Goal: Task Accomplishment & Management: Use online tool/utility

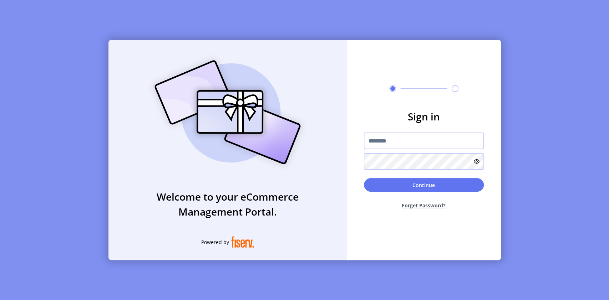
click at [404, 137] on input "text" at bounding box center [424, 141] width 120 height 16
paste input "**********"
type input "**********"
click at [412, 184] on button "Continue" at bounding box center [424, 185] width 120 height 14
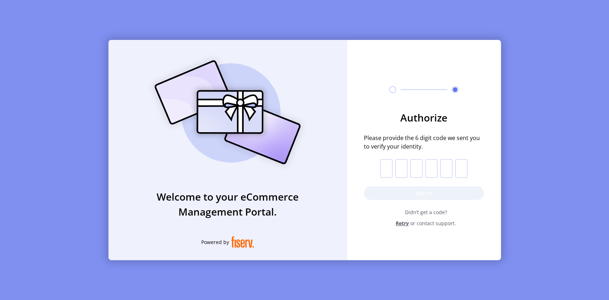
click at [385, 166] on input "text" at bounding box center [386, 168] width 12 height 19
paste input "*"
type input "*"
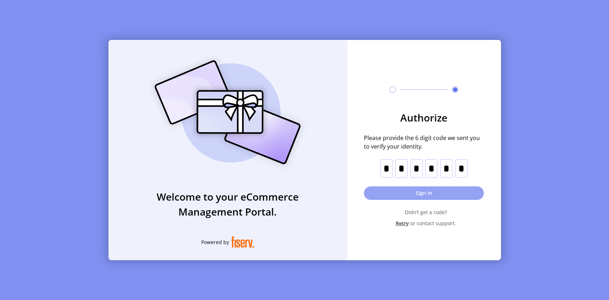
click at [410, 193] on button "Sign in" at bounding box center [424, 194] width 120 height 14
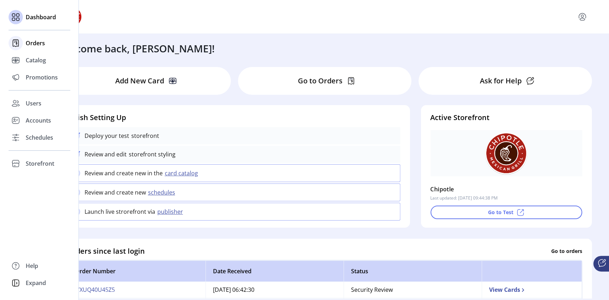
click at [32, 45] on span "Orders" at bounding box center [35, 43] width 19 height 9
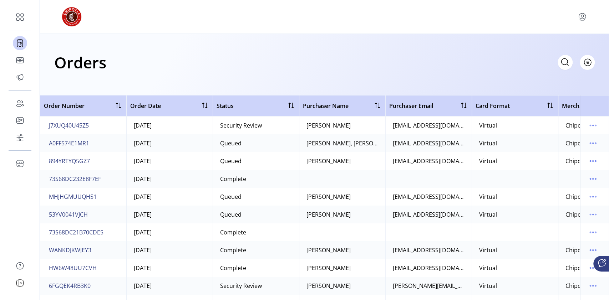
click at [560, 64] on icon at bounding box center [564, 61] width 11 height 11
paste input "**********"
type input "**********"
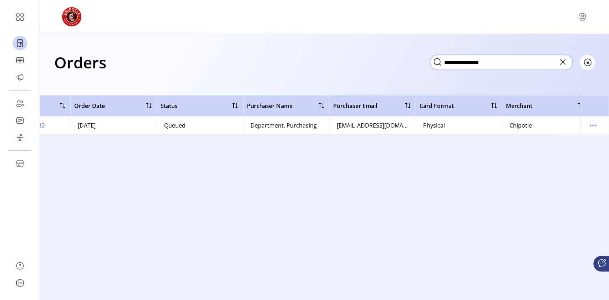
scroll to position [0, 65]
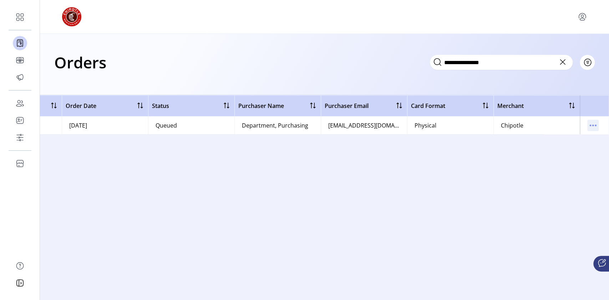
click at [594, 128] on icon "menu" at bounding box center [592, 125] width 11 height 11
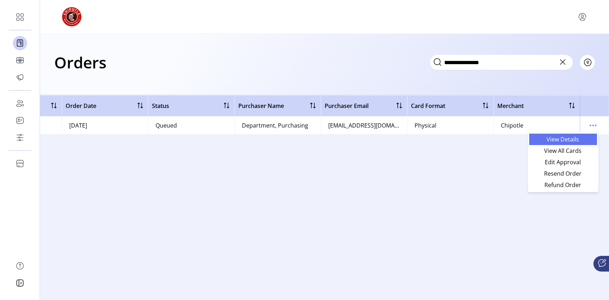
click at [568, 138] on span "View Details" at bounding box center [562, 140] width 59 height 6
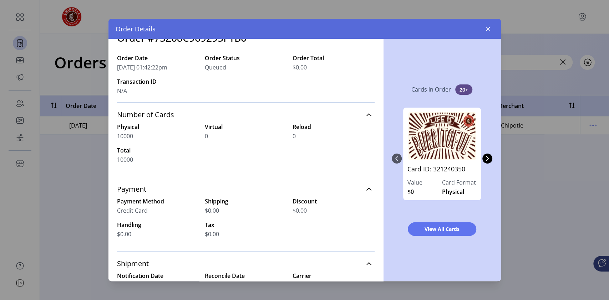
scroll to position [259, 0]
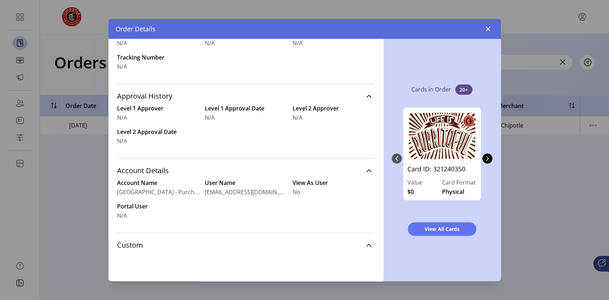
drag, startPoint x: 488, startPoint y: 27, endPoint x: 487, endPoint y: 33, distance: 5.9
click at [488, 27] on icon "button" at bounding box center [488, 29] width 6 height 6
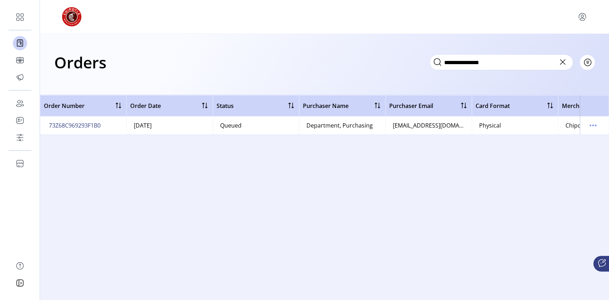
scroll to position [0, 65]
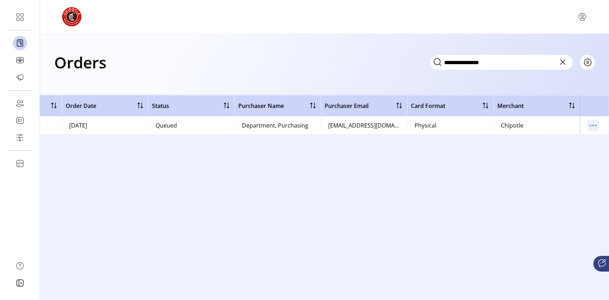
click at [597, 125] on icon "menu" at bounding box center [592, 125] width 11 height 11
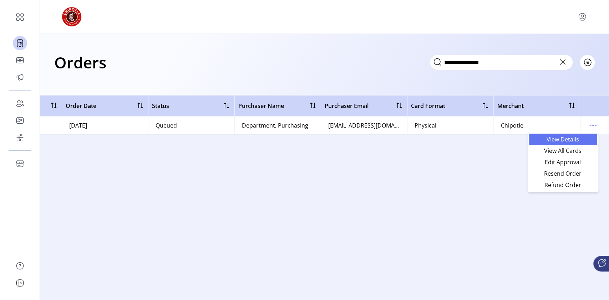
click at [574, 138] on span "View Details" at bounding box center [562, 140] width 59 height 6
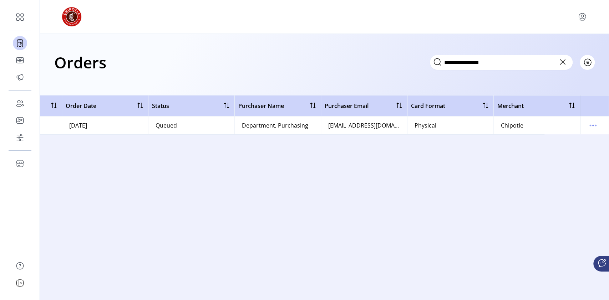
click at [559, 64] on icon at bounding box center [562, 61] width 11 height 11
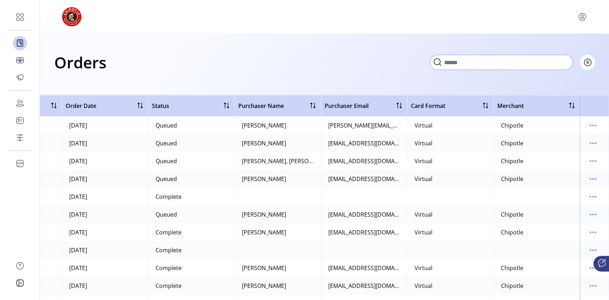
click at [468, 60] on input "text" at bounding box center [501, 62] width 143 height 15
paste input "**********"
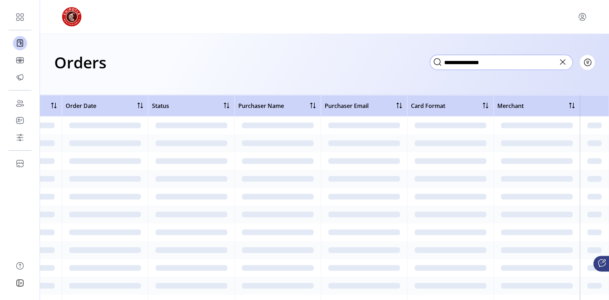
type input "**********"
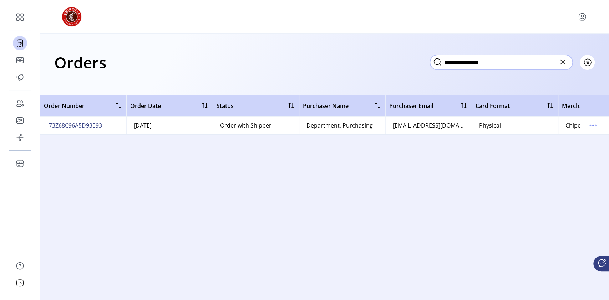
scroll to position [0, 65]
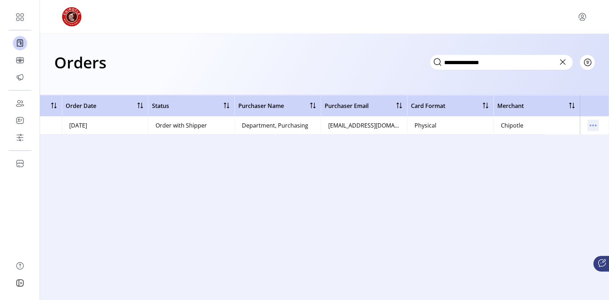
click at [595, 126] on icon "menu" at bounding box center [595, 125] width 1 height 1
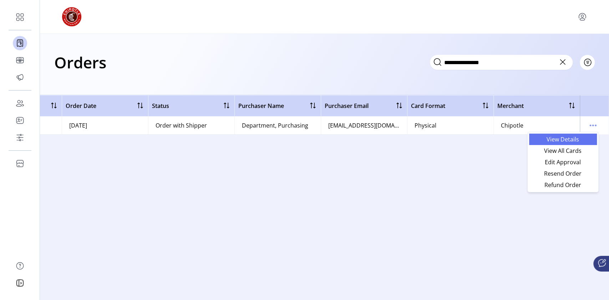
click at [573, 140] on span "View Details" at bounding box center [562, 140] width 59 height 6
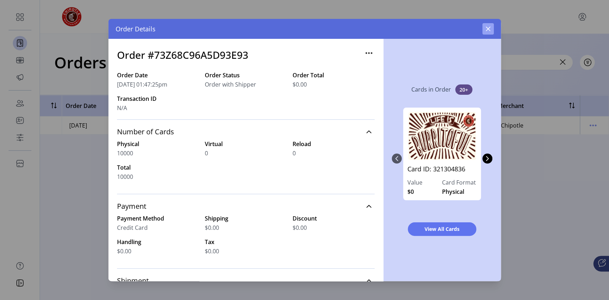
click at [491, 30] on button "button" at bounding box center [487, 28] width 11 height 11
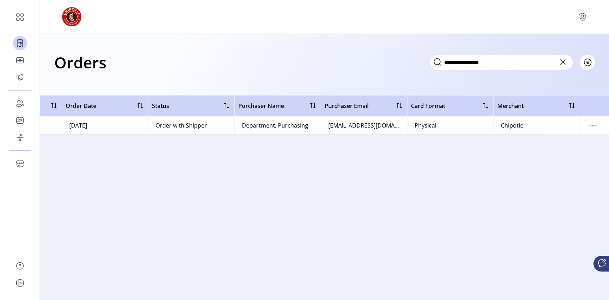
click at [601, 267] on icon at bounding box center [602, 263] width 9 height 9
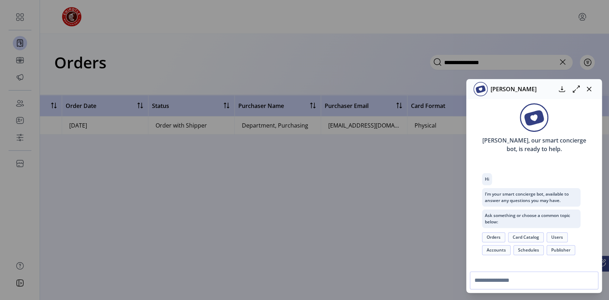
click at [495, 239] on button "Orders" at bounding box center [493, 238] width 23 height 10
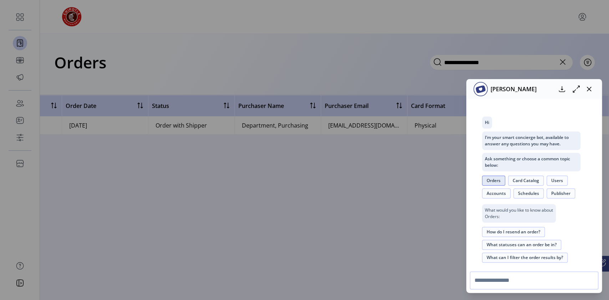
click at [499, 245] on button "What statuses can an order be in?" at bounding box center [521, 245] width 79 height 10
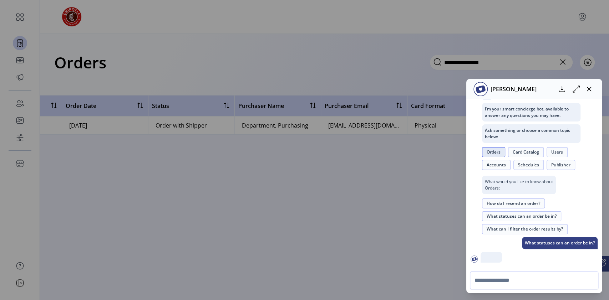
scroll to position [131, 0]
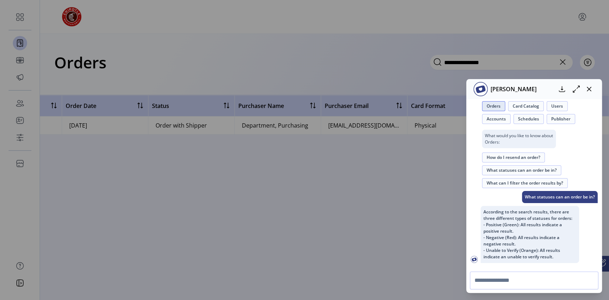
click at [511, 182] on button "What can I filter the order results by?" at bounding box center [525, 183] width 86 height 10
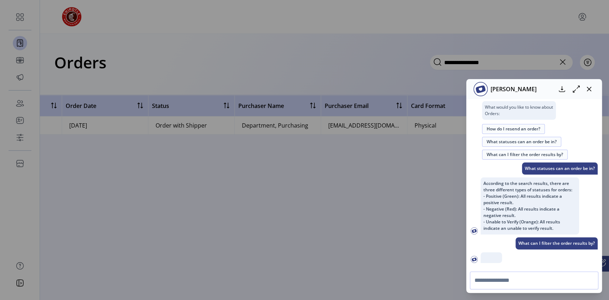
scroll to position [187, 0]
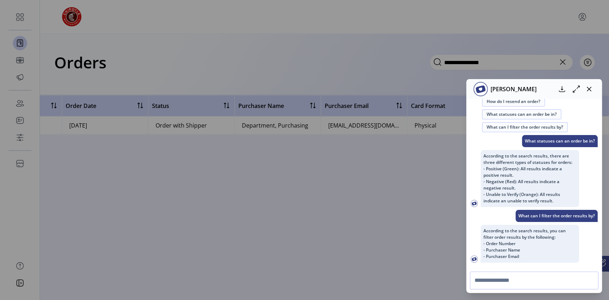
click at [507, 97] on div "[PERSON_NAME]" at bounding box center [534, 89] width 136 height 20
click at [509, 101] on button "How do I resend an order?" at bounding box center [513, 102] width 63 height 10
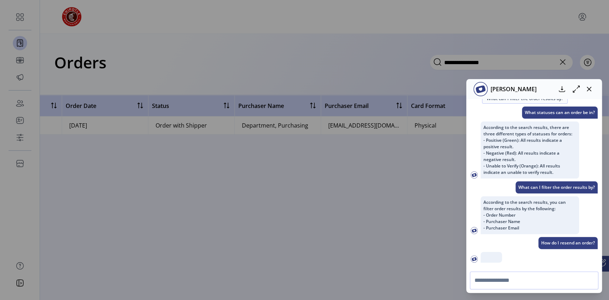
scroll to position [262, 0]
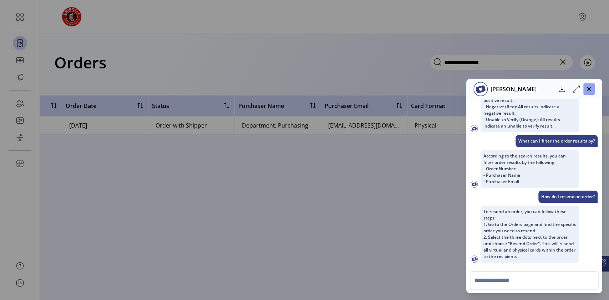
click at [588, 89] on icon "button" at bounding box center [589, 89] width 5 height 5
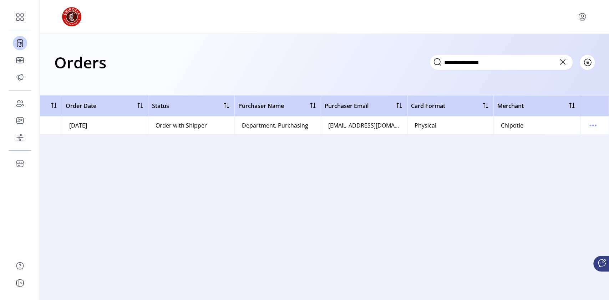
click at [600, 265] on icon at bounding box center [602, 263] width 9 height 9
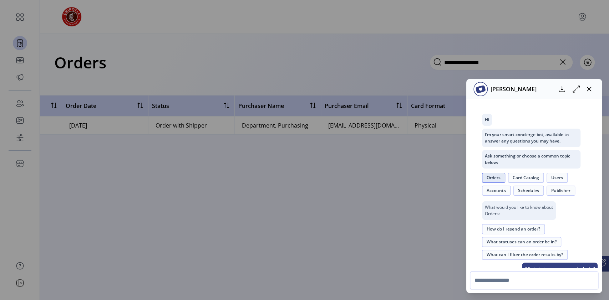
scroll to position [51, 0]
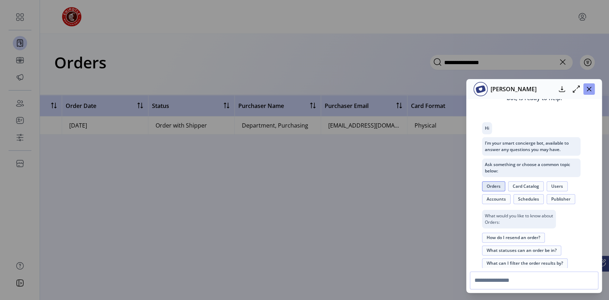
click at [590, 92] on button "button" at bounding box center [588, 88] width 11 height 11
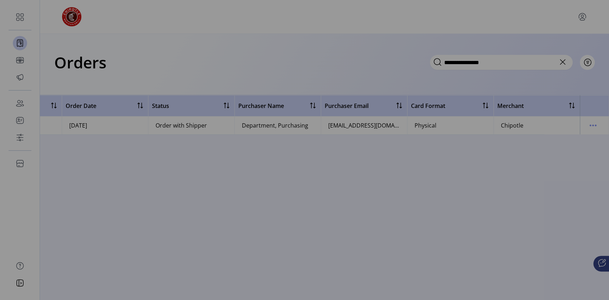
scroll to position [262, 0]
